Goal: Check status: Check status

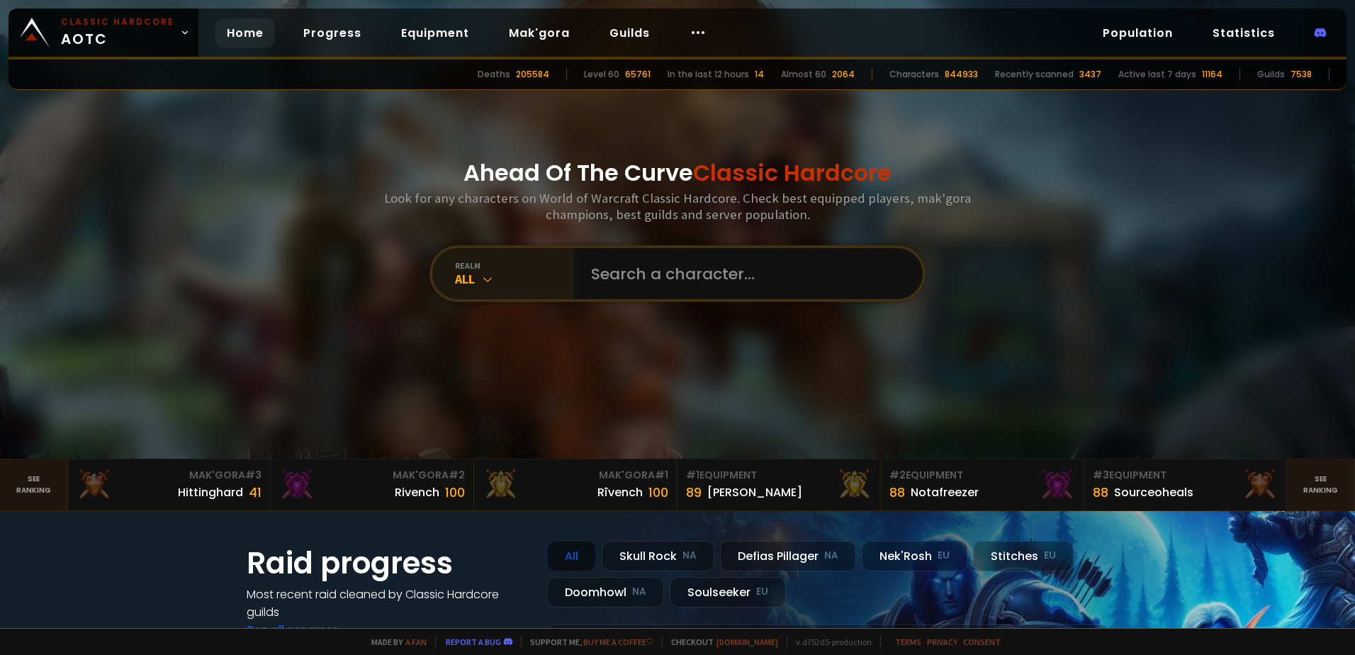
click at [483, 267] on div "realm" at bounding box center [514, 265] width 119 height 11
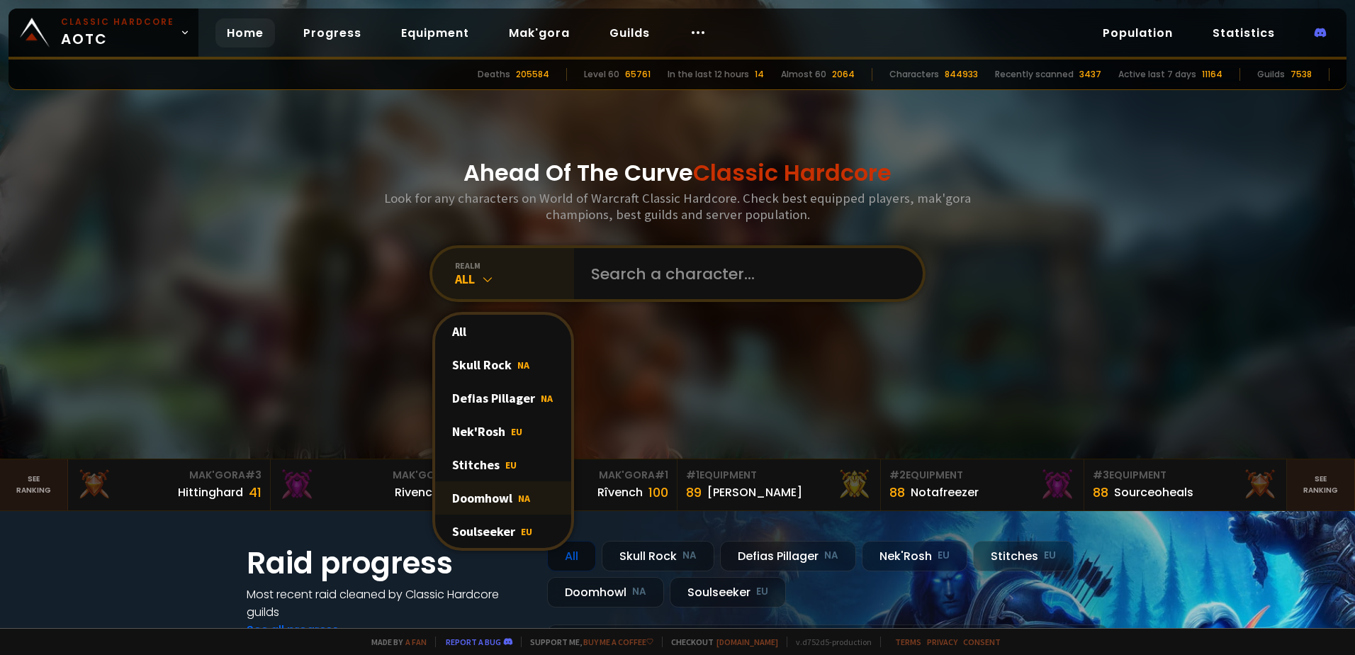
click at [510, 499] on div "Doomhowl NA" at bounding box center [503, 497] width 136 height 33
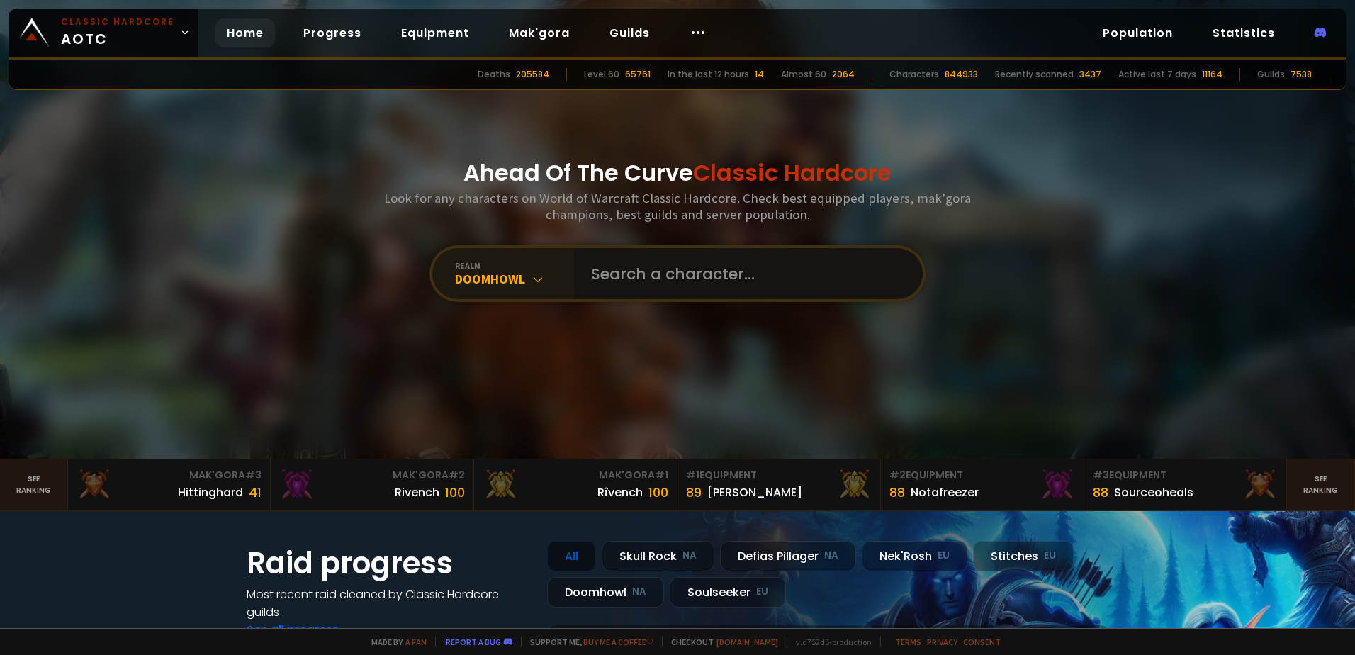
click at [623, 288] on input "text" at bounding box center [744, 273] width 323 height 51
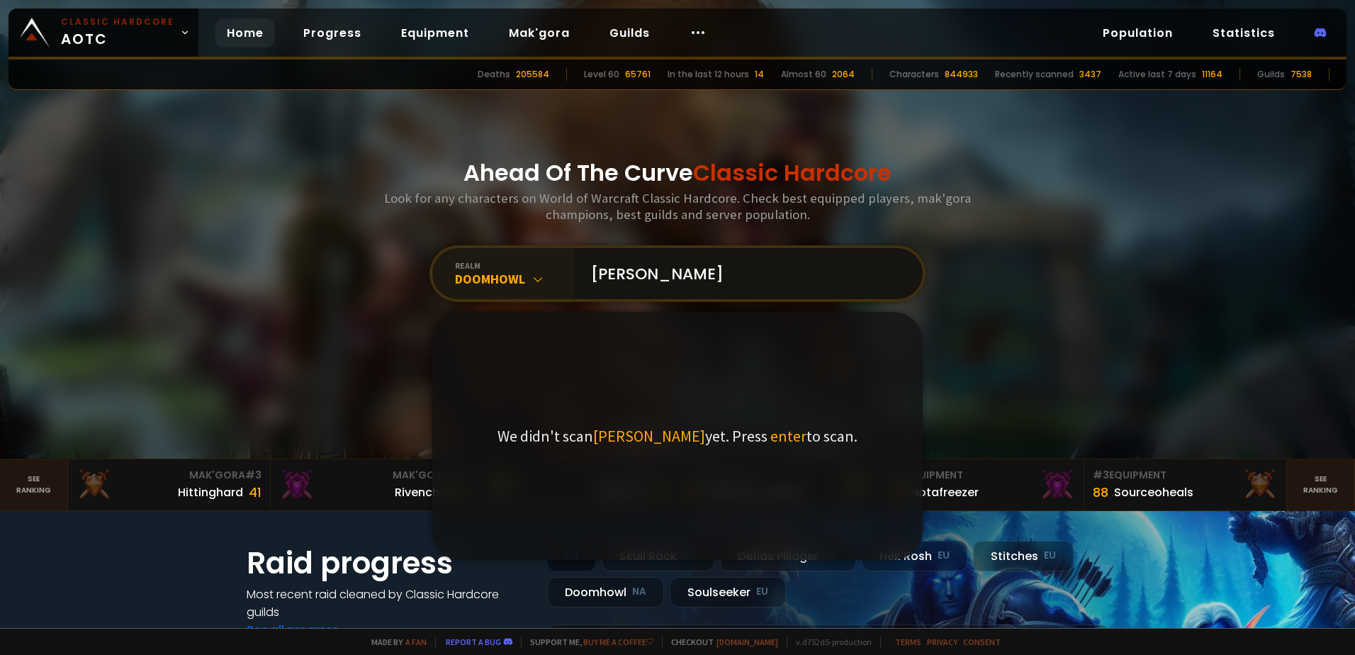
drag, startPoint x: 735, startPoint y: 278, endPoint x: 483, endPoint y: 262, distance: 252.8
click at [483, 262] on div "realm Doomhowl [PERSON_NAME] We didn't scan [PERSON_NAME] yet. Press enter to s…" at bounding box center [678, 273] width 496 height 57
click at [466, 279] on div "Doomhowl" at bounding box center [514, 279] width 119 height 16
click at [500, 266] on div "realm" at bounding box center [514, 265] width 119 height 11
click at [718, 269] on input "[PERSON_NAME]" at bounding box center [744, 273] width 323 height 51
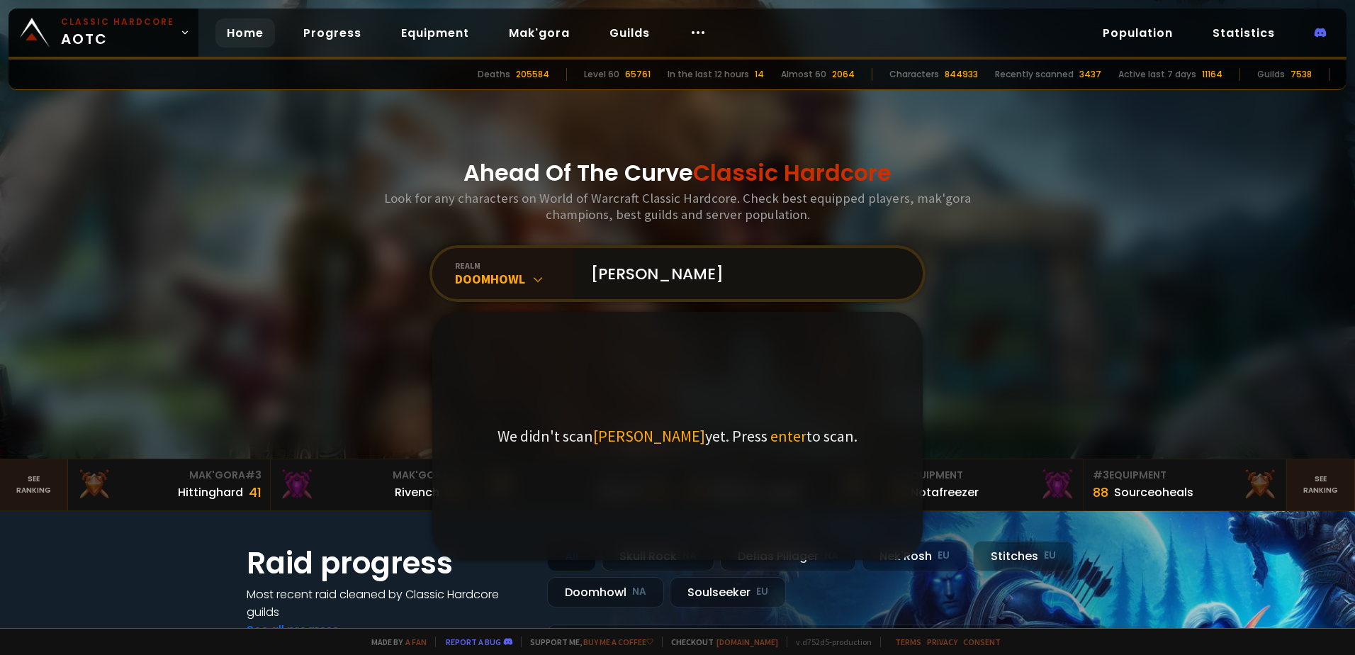
click at [642, 274] on input "[PERSON_NAME]" at bounding box center [744, 273] width 323 height 51
type input "[PERSON_NAME]"
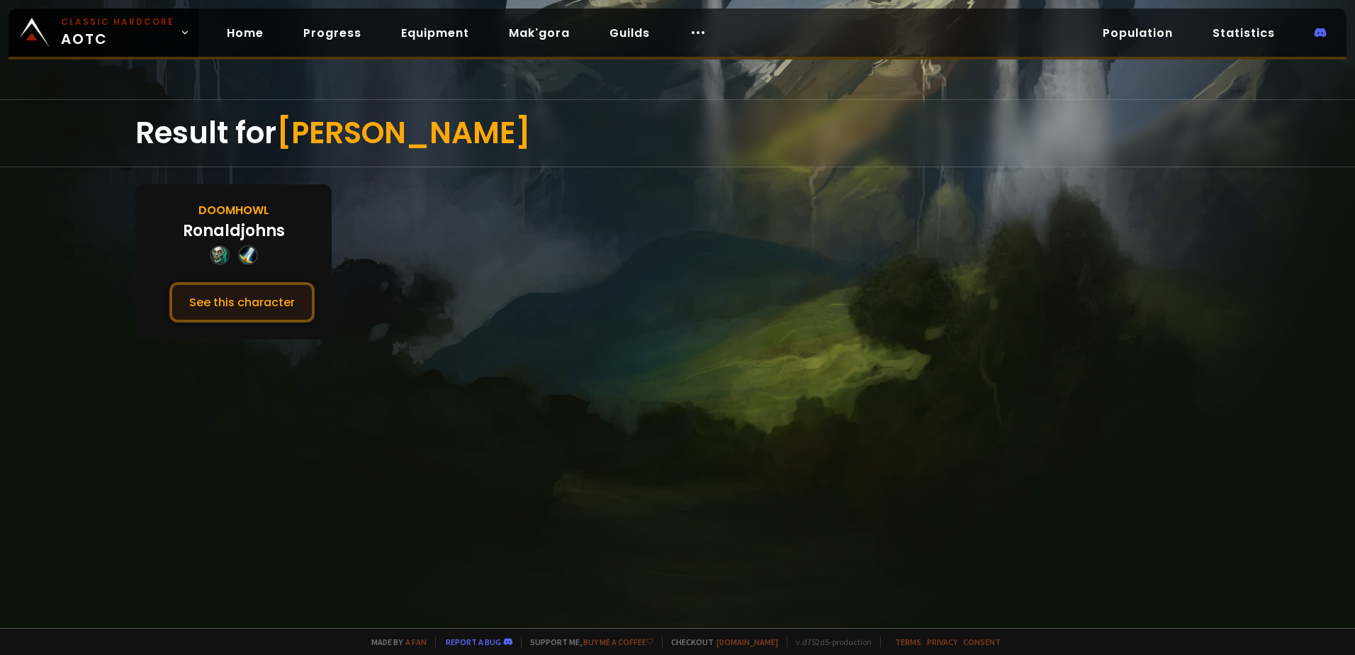
click at [247, 298] on button "See this character" at bounding box center [241, 302] width 145 height 40
